Goal: Task Accomplishment & Management: Manage account settings

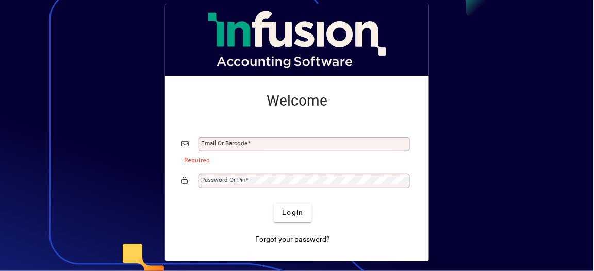
type input "**********"
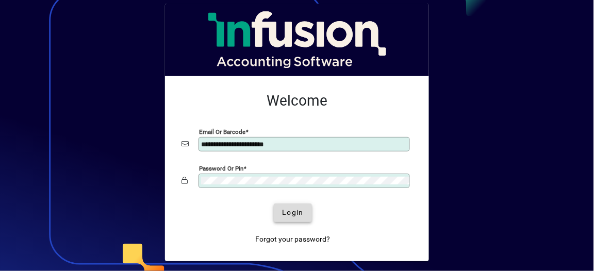
click at [294, 211] on span "Login" at bounding box center [292, 212] width 21 height 11
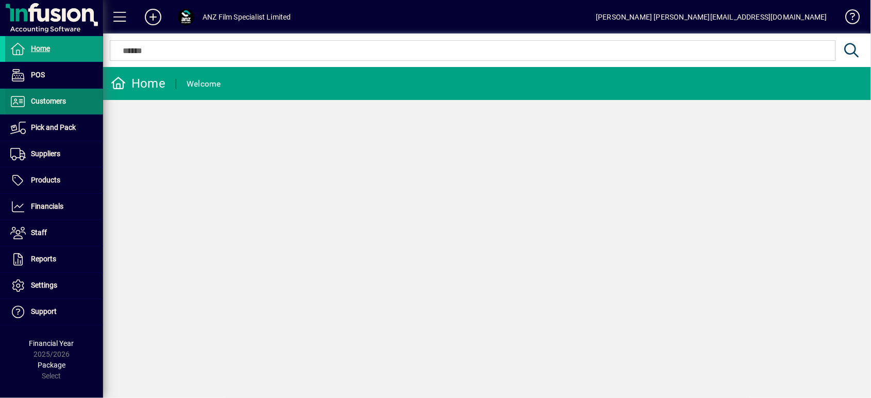
click at [57, 106] on span "Customers" at bounding box center [35, 101] width 61 height 12
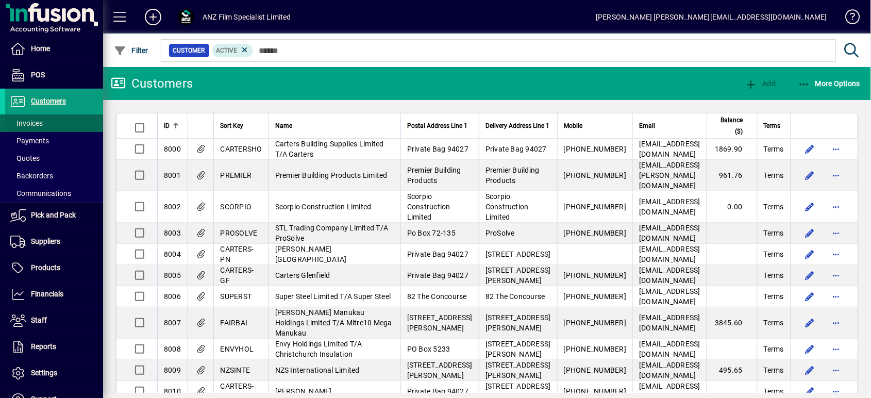
click at [42, 126] on span "Invoices" at bounding box center [26, 123] width 32 height 8
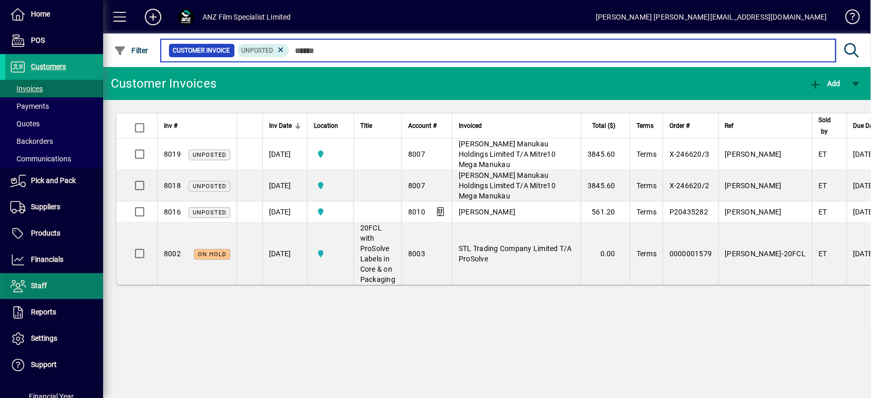
scroll to position [69, 0]
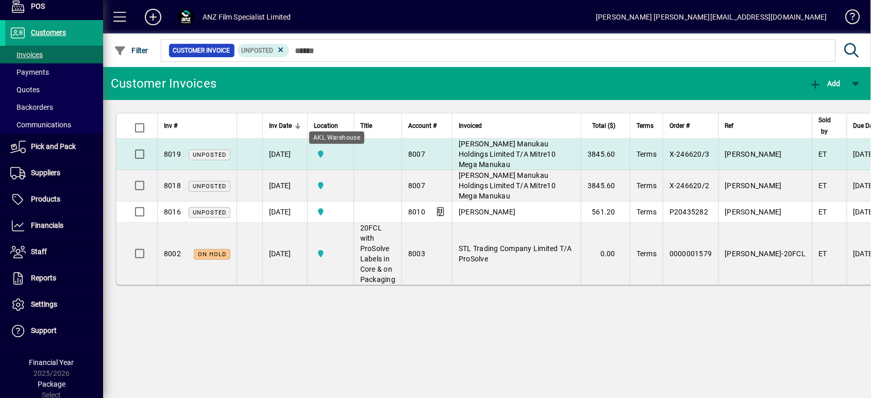
click at [348, 156] on span "AKL Warehouse" at bounding box center [331, 154] width 34 height 11
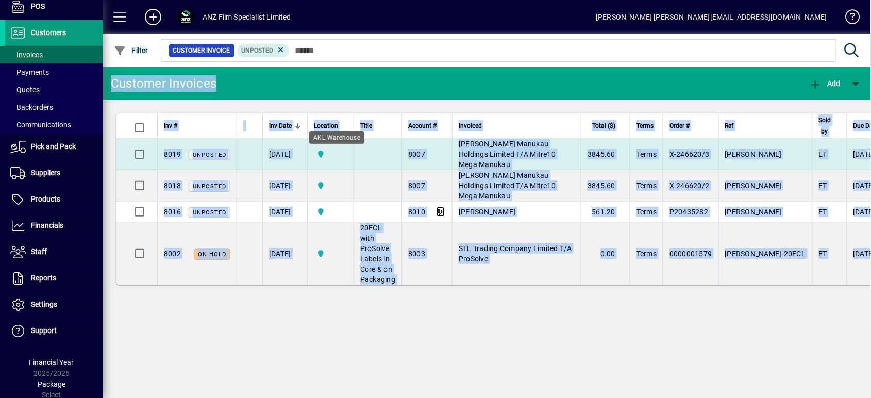
click at [350, 156] on div "Customer Invoices Add Inv # Inv Date Location Title Account # Invoiced Total ($…" at bounding box center [487, 232] width 768 height 331
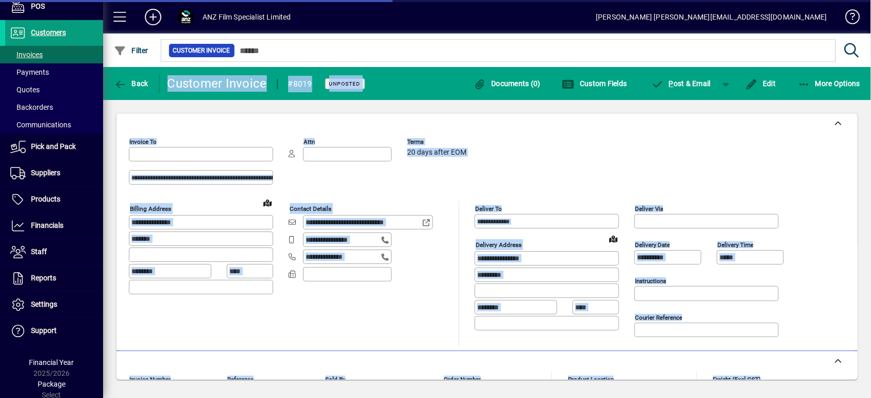
type input "**********"
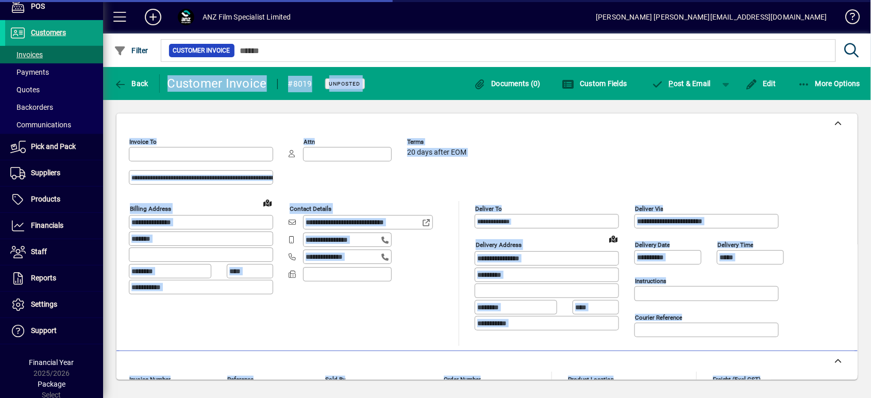
type input "**********"
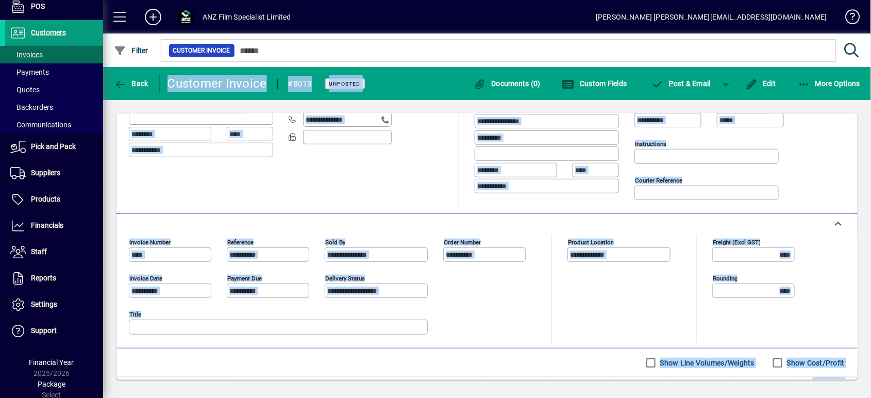
scroll to position [69, 0]
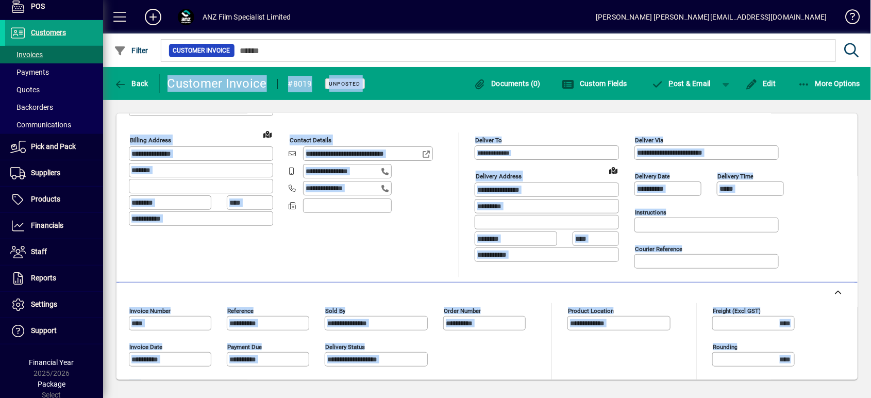
click at [594, 186] on input "*****" at bounding box center [752, 189] width 64 height 8
click at [594, 72] on span "button" at bounding box center [761, 83] width 36 height 25
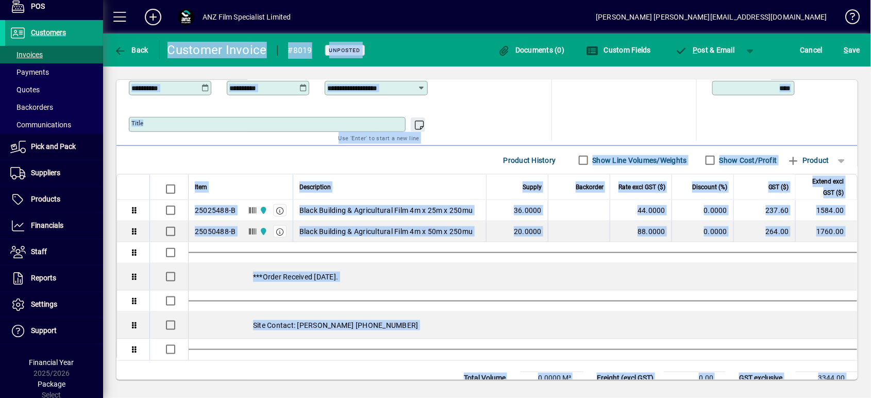
scroll to position [339, 0]
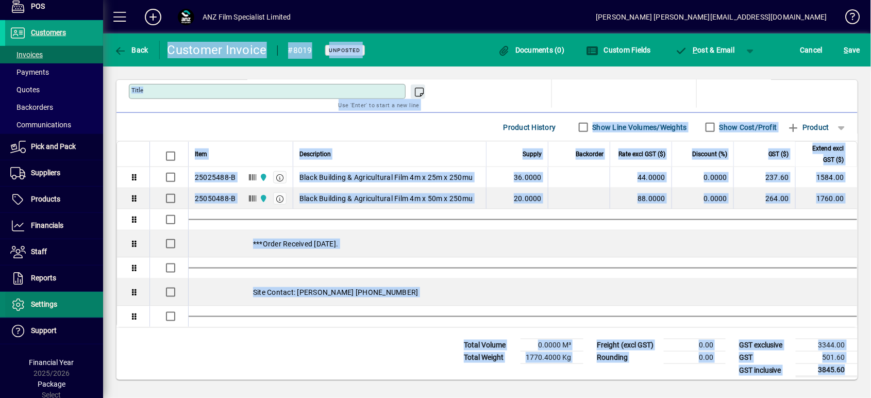
click at [62, 271] on span at bounding box center [54, 304] width 98 height 25
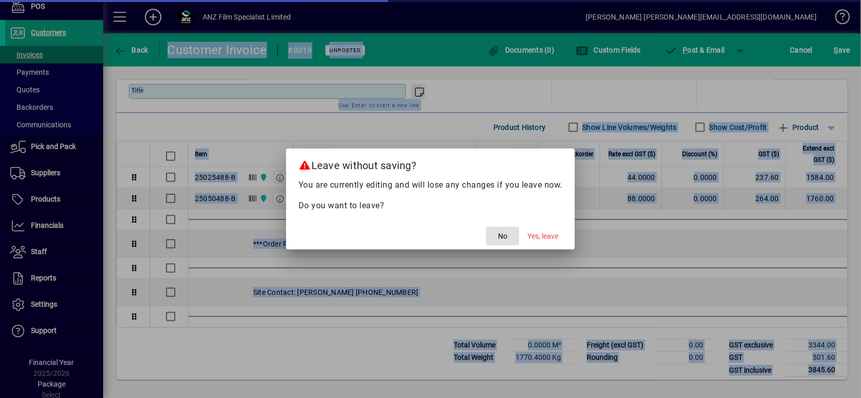
drag, startPoint x: 555, startPoint y: 234, endPoint x: 188, endPoint y: 187, distance: 370.7
click at [551, 234] on span "Yes, leave" at bounding box center [543, 236] width 31 height 11
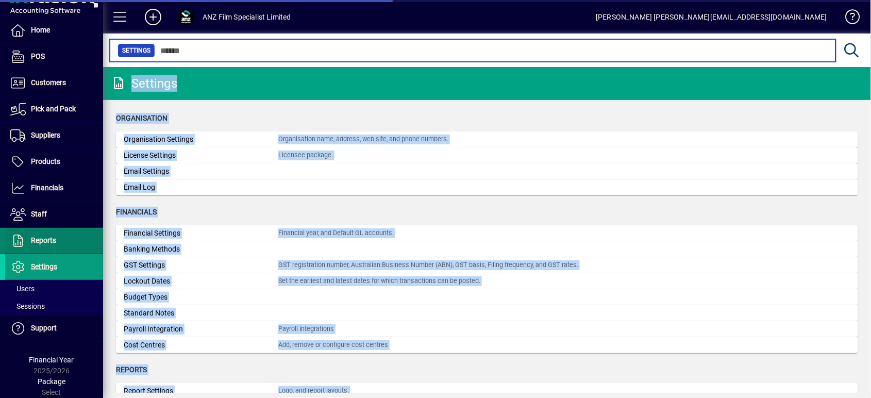
scroll to position [16, 0]
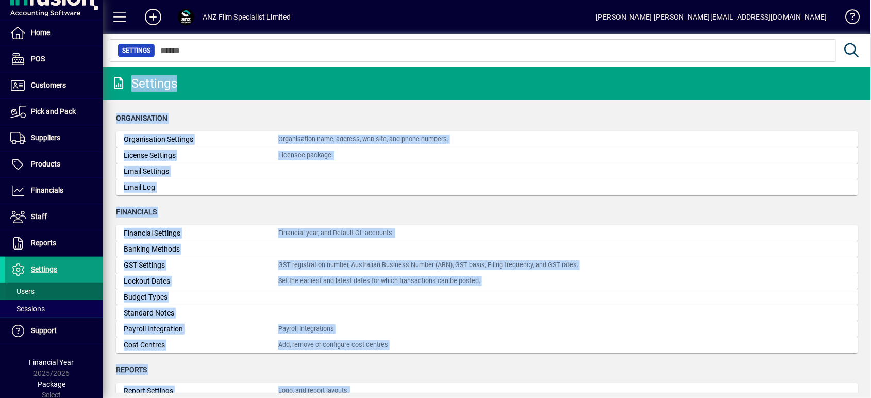
click at [44, 271] on span at bounding box center [54, 291] width 98 height 25
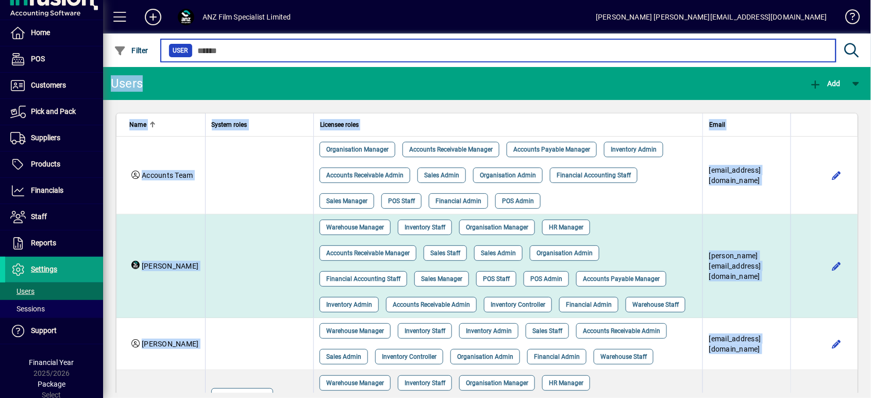
scroll to position [69, 0]
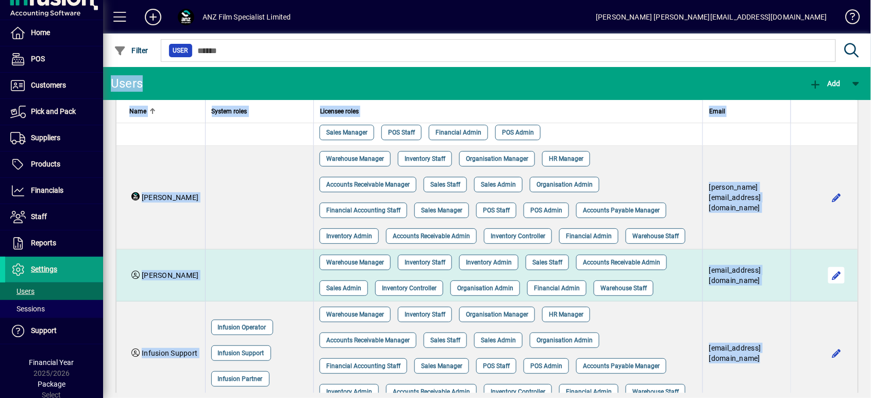
click at [594, 271] on span "button" at bounding box center [837, 275] width 25 height 25
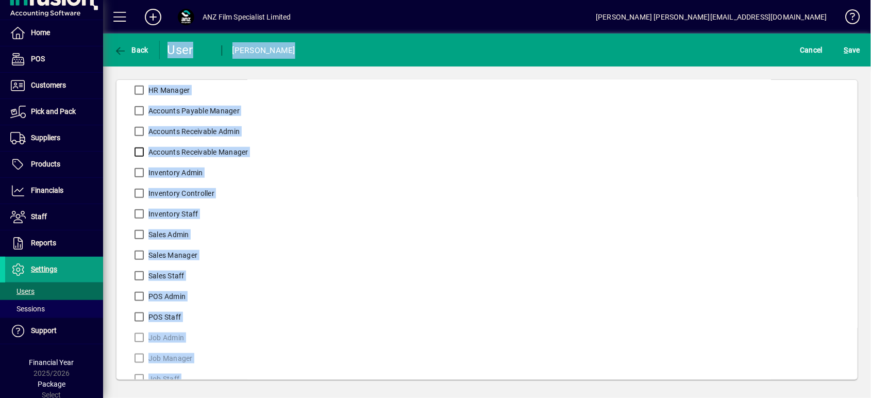
scroll to position [331, 0]
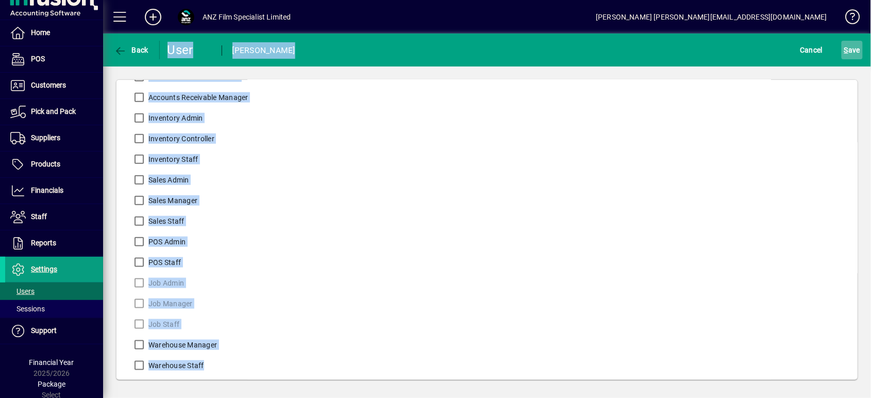
drag, startPoint x: 868, startPoint y: 45, endPoint x: 863, endPoint y: 48, distance: 6.7
click at [594, 44] on div "S ave" at bounding box center [853, 50] width 38 height 19
click at [594, 50] on span "S ave" at bounding box center [853, 50] width 16 height 17
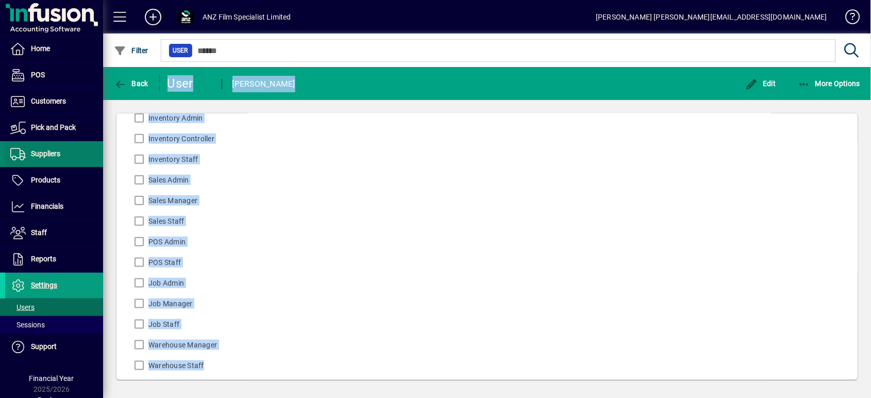
scroll to position [0, 0]
